Goal: Check status

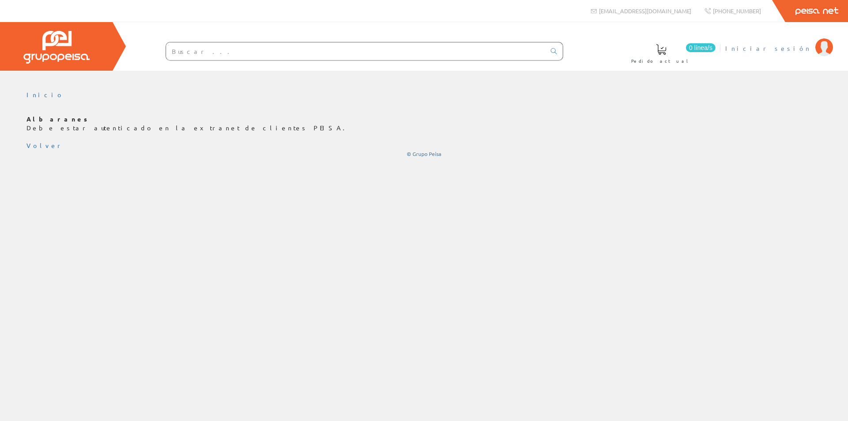
click at [792, 49] on span "Iniciar sesión" at bounding box center [768, 48] width 86 height 9
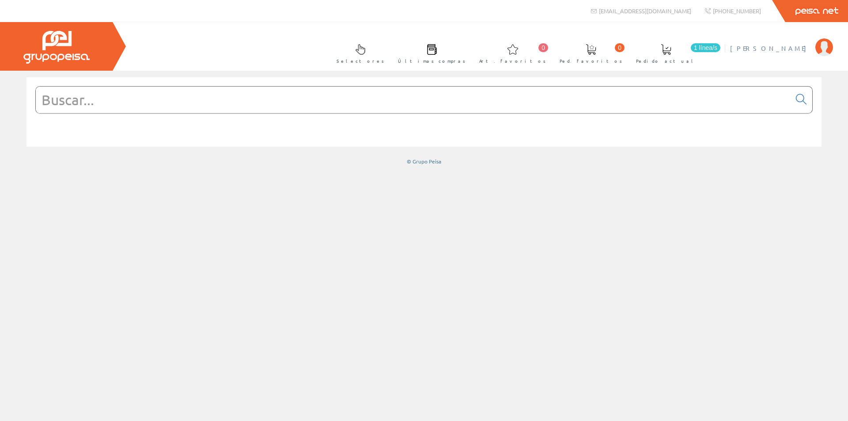
click at [799, 49] on span "[PERSON_NAME]" at bounding box center [770, 48] width 81 height 9
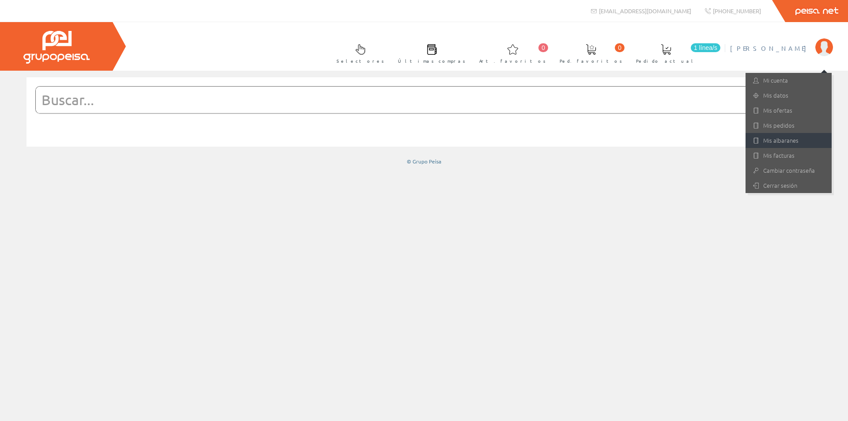
click at [763, 139] on link "Mis albaranes" at bounding box center [789, 140] width 86 height 15
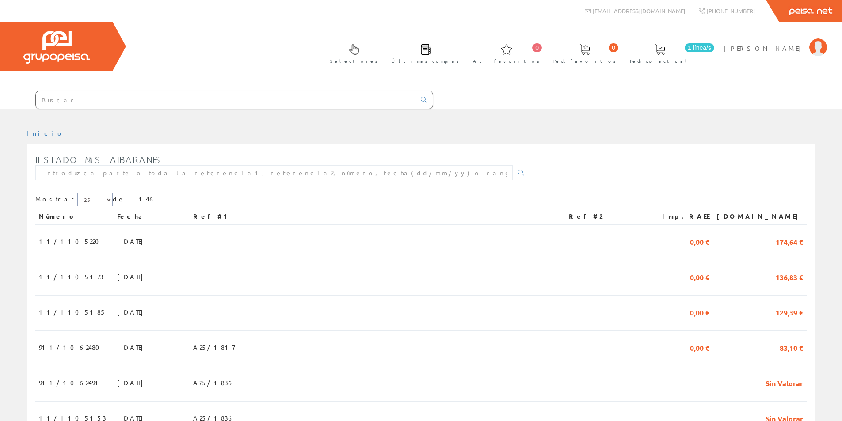
click at [91, 199] on select "5 15 25" at bounding box center [94, 199] width 35 height 13
select select "5"
click at [77, 193] on select "5 15 25" at bounding box center [94, 199] width 35 height 13
click at [645, 418] on link at bounding box center [635, 413] width 19 height 15
